Goal: Information Seeking & Learning: Learn about a topic

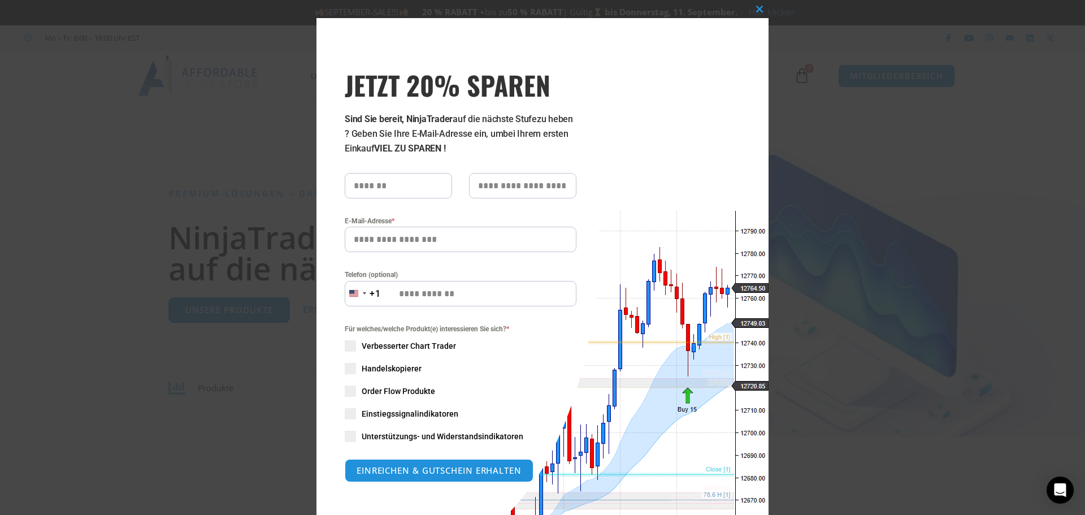
click at [971, 275] on div "Dieses Modul schließen JETZT 20% SPAREN Sind Sie bereit, NinjaTrader auf die nä…" at bounding box center [542, 257] width 1085 height 515
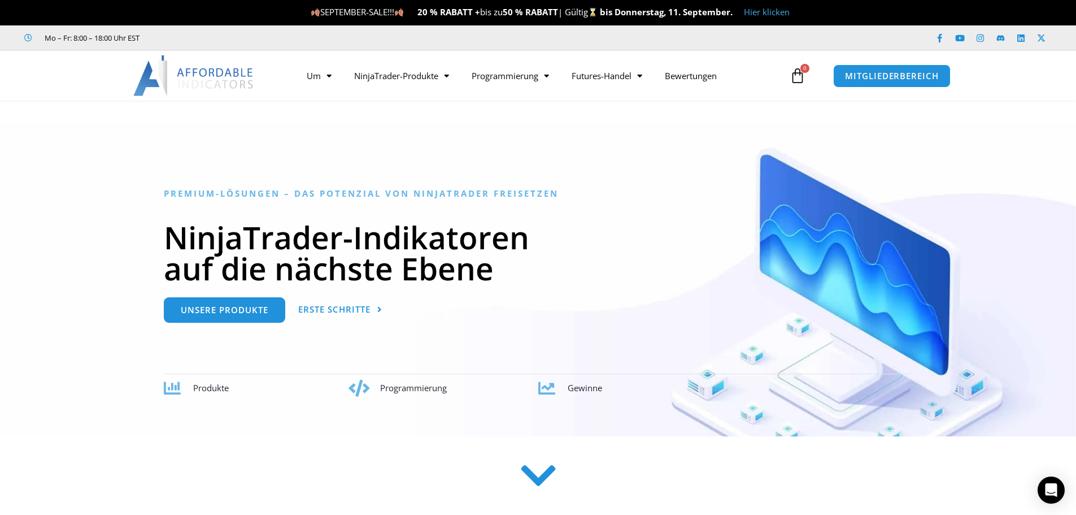
click at [761, 14] on font "Hier klicken" at bounding box center [767, 11] width 46 height 11
click at [746, 12] on font "Hier klicken" at bounding box center [723, 11] width 46 height 11
